Goal: Task Accomplishment & Management: Use online tool/utility

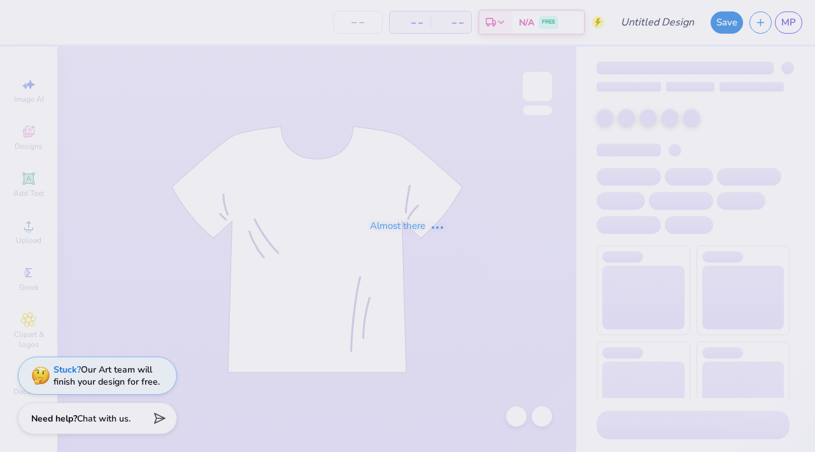
type input "Beary best"
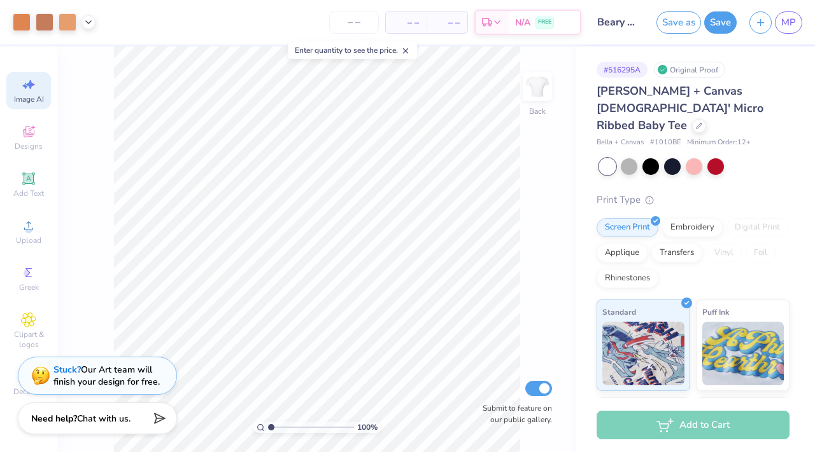
click at [37, 97] on span "Image AI" at bounding box center [29, 99] width 30 height 10
select select "4"
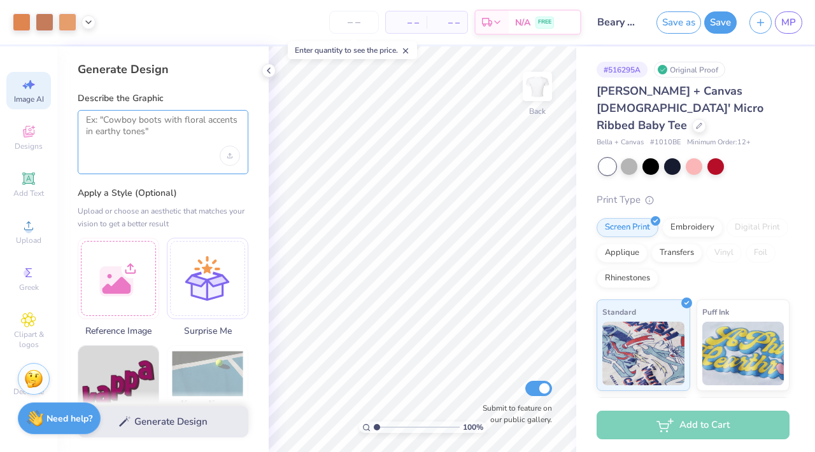
click at [177, 134] on textarea at bounding box center [163, 131] width 154 height 32
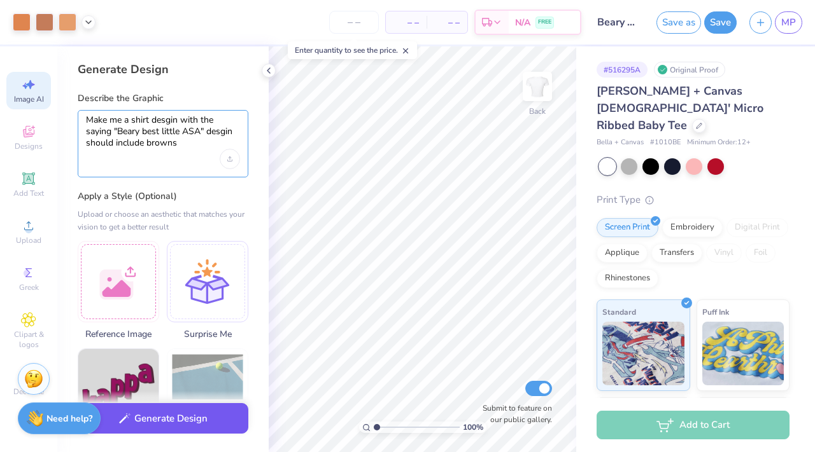
type textarea "Make me a shirt desgin with the saying "Beary best little ASA" desgin should in…"
click at [167, 426] on button "Generate Design" at bounding box center [163, 418] width 171 height 31
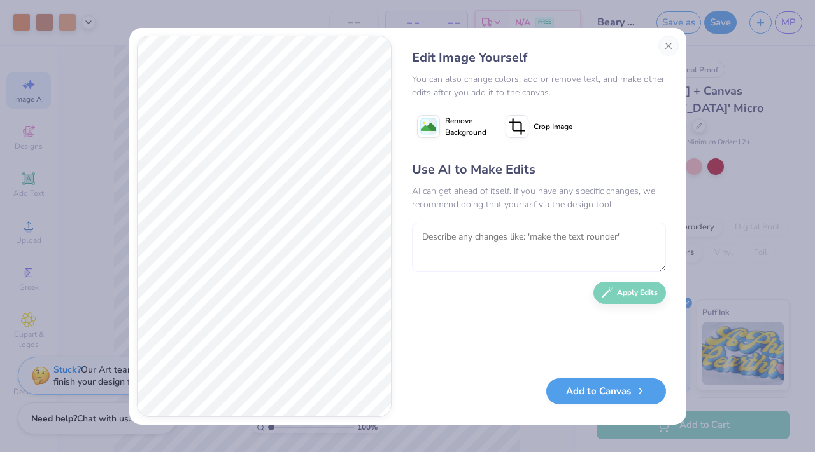
click at [504, 244] on textarea at bounding box center [539, 248] width 254 height 50
type textarea "include four bears"
click at [631, 288] on button "Apply Edits" at bounding box center [629, 290] width 73 height 22
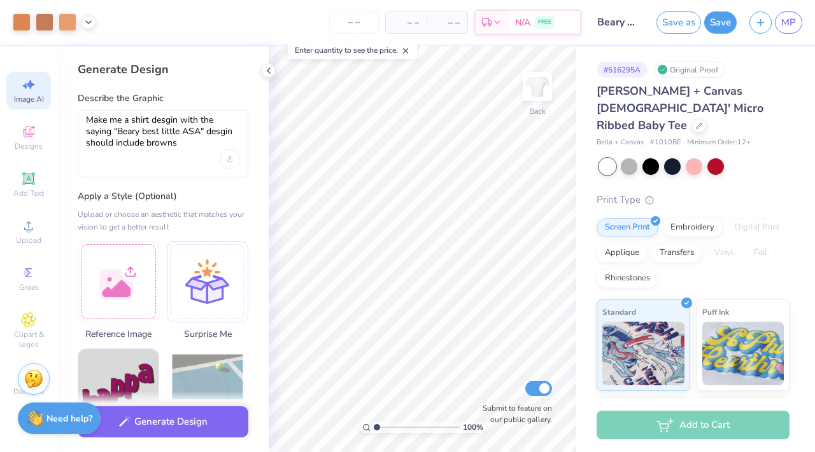
select select "4"
